Goal: Information Seeking & Learning: Learn about a topic

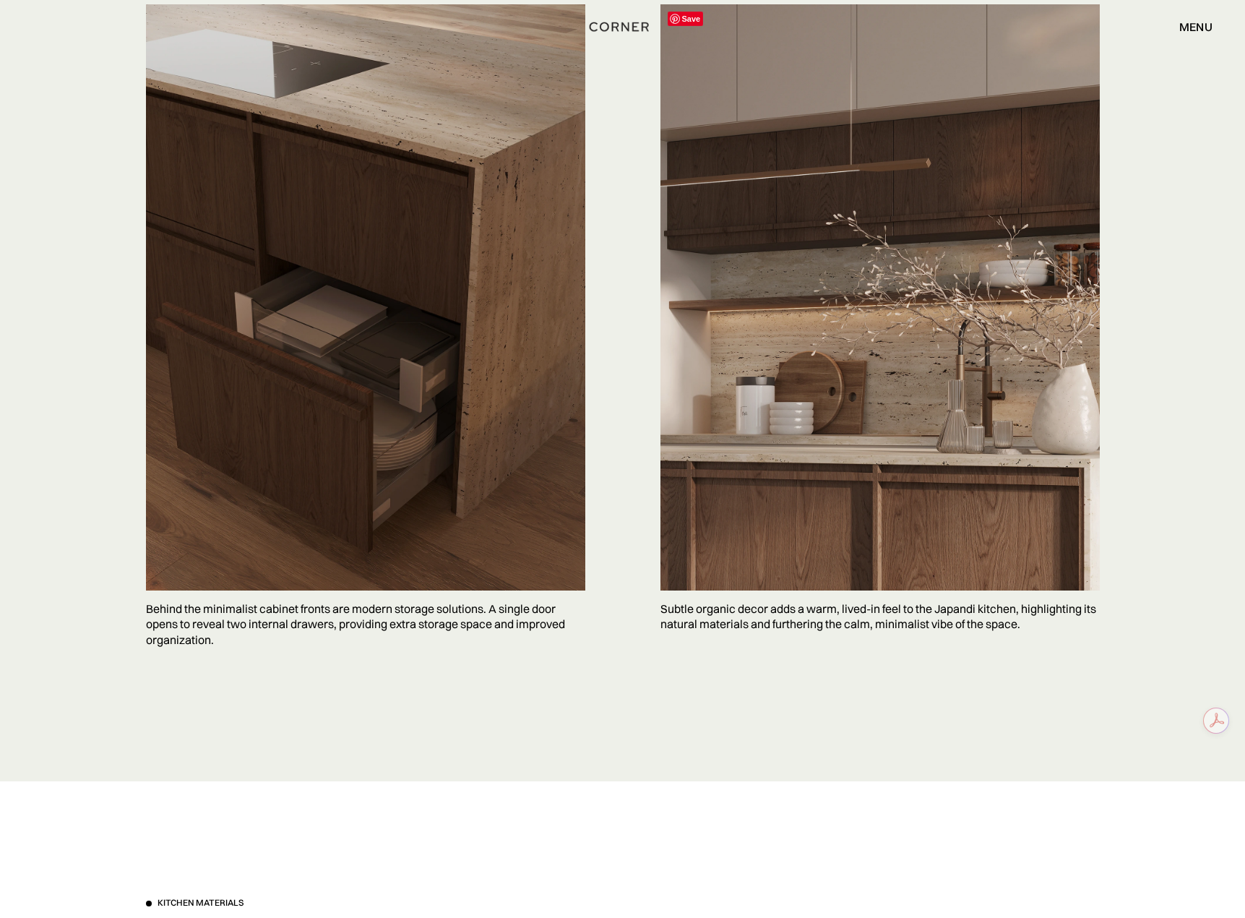
scroll to position [3903, 0]
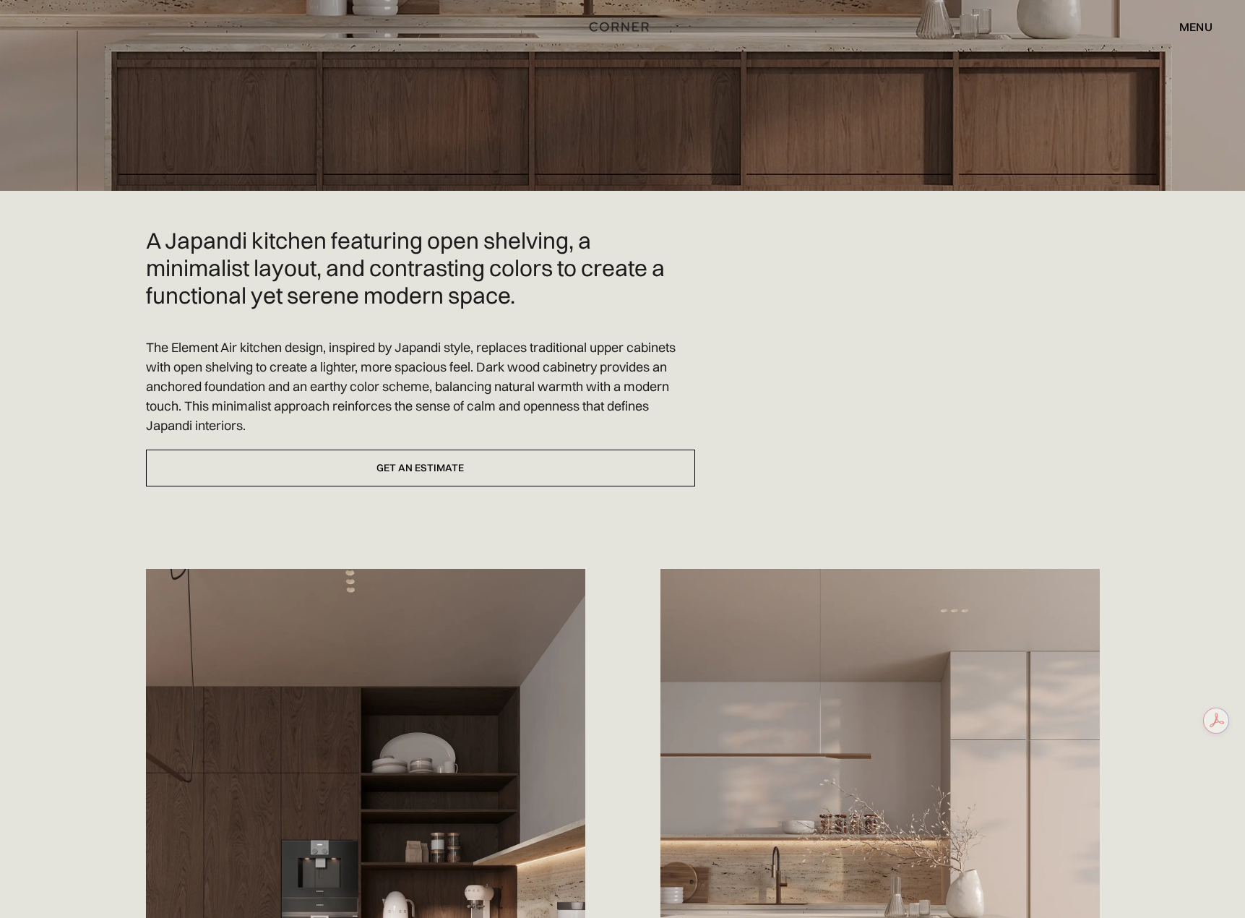
scroll to position [434, 0]
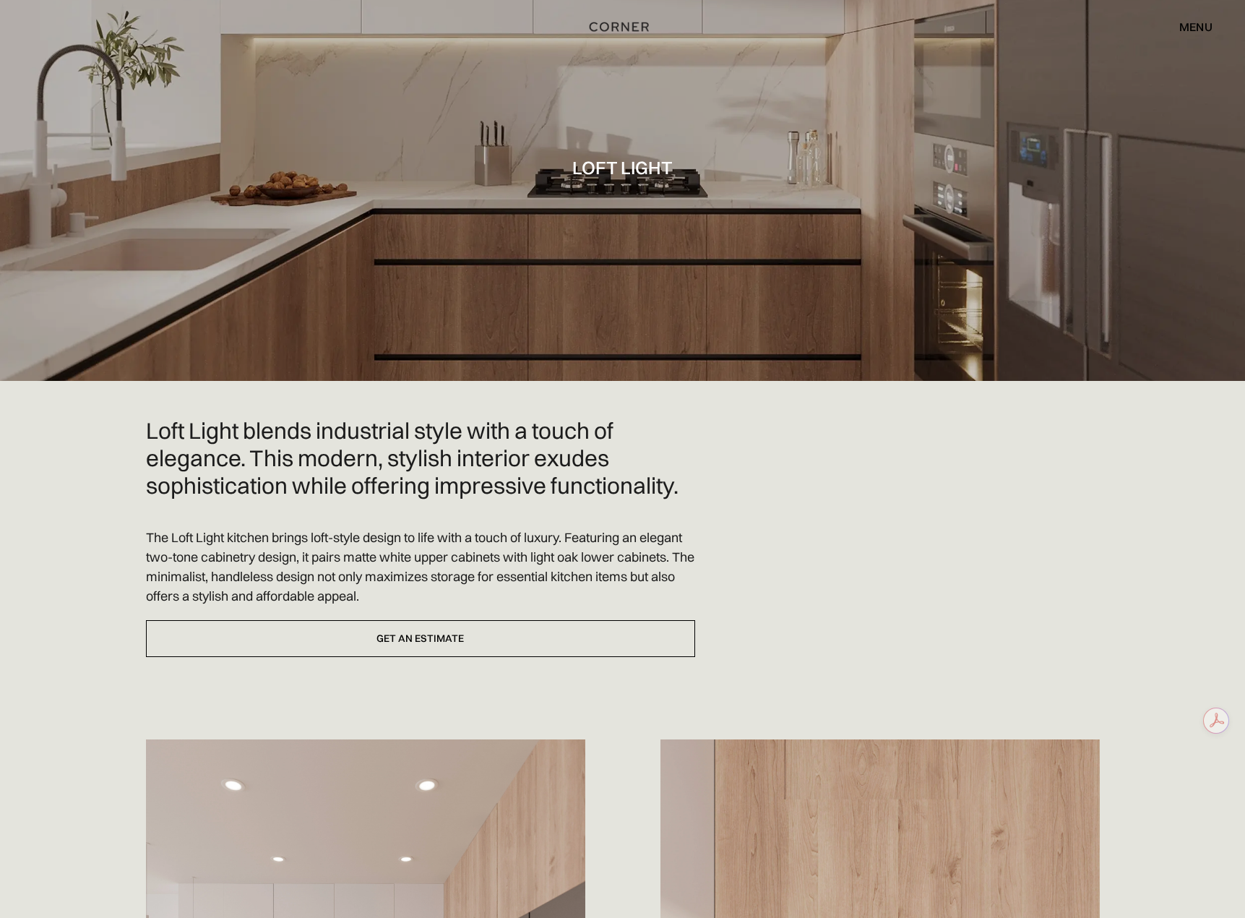
scroll to position [289, 0]
